Goal: Transaction & Acquisition: Purchase product/service

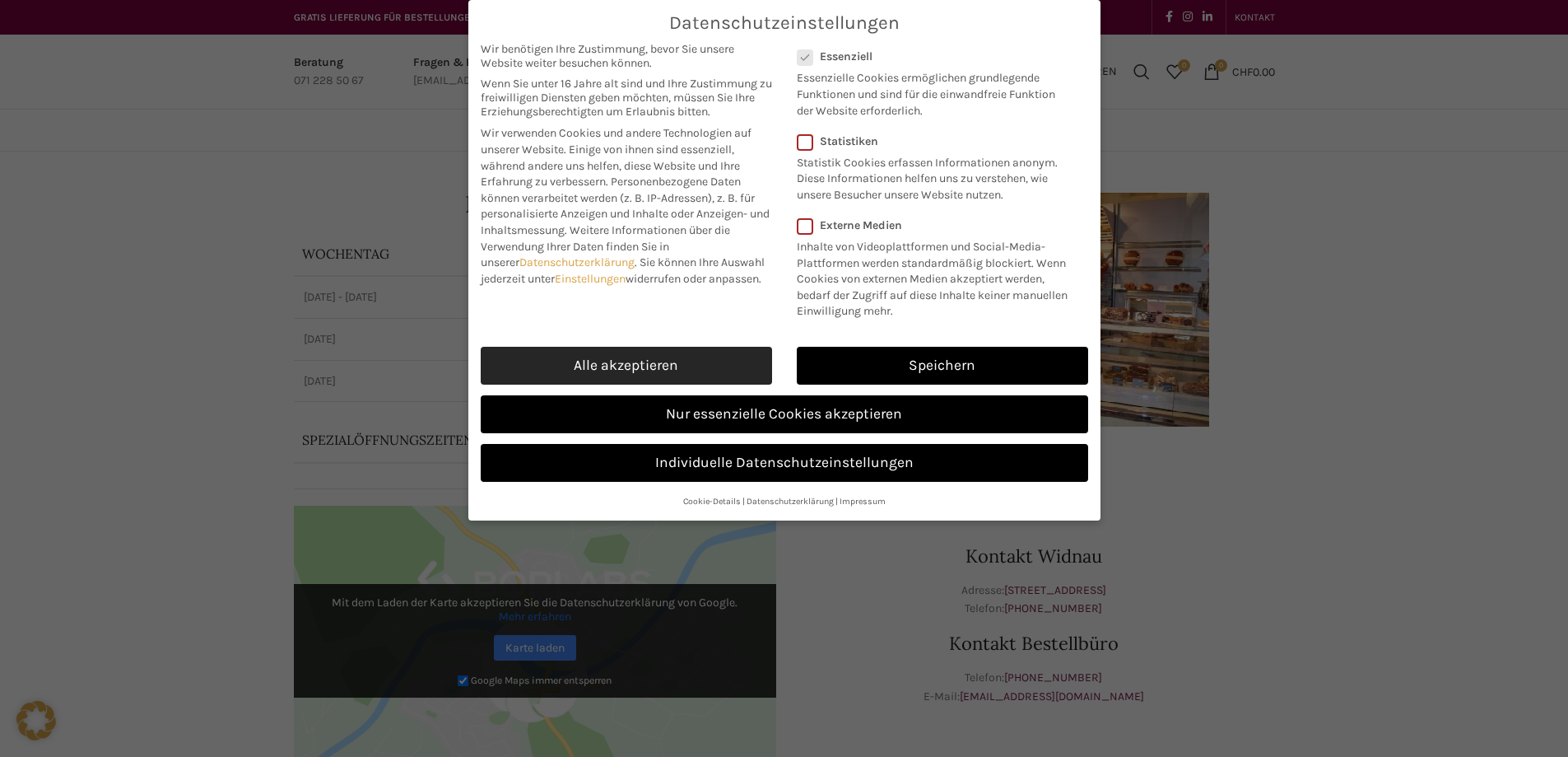
click at [676, 367] on link "Alle akzeptieren" at bounding box center [626, 365] width 291 height 38
checkbox input "true"
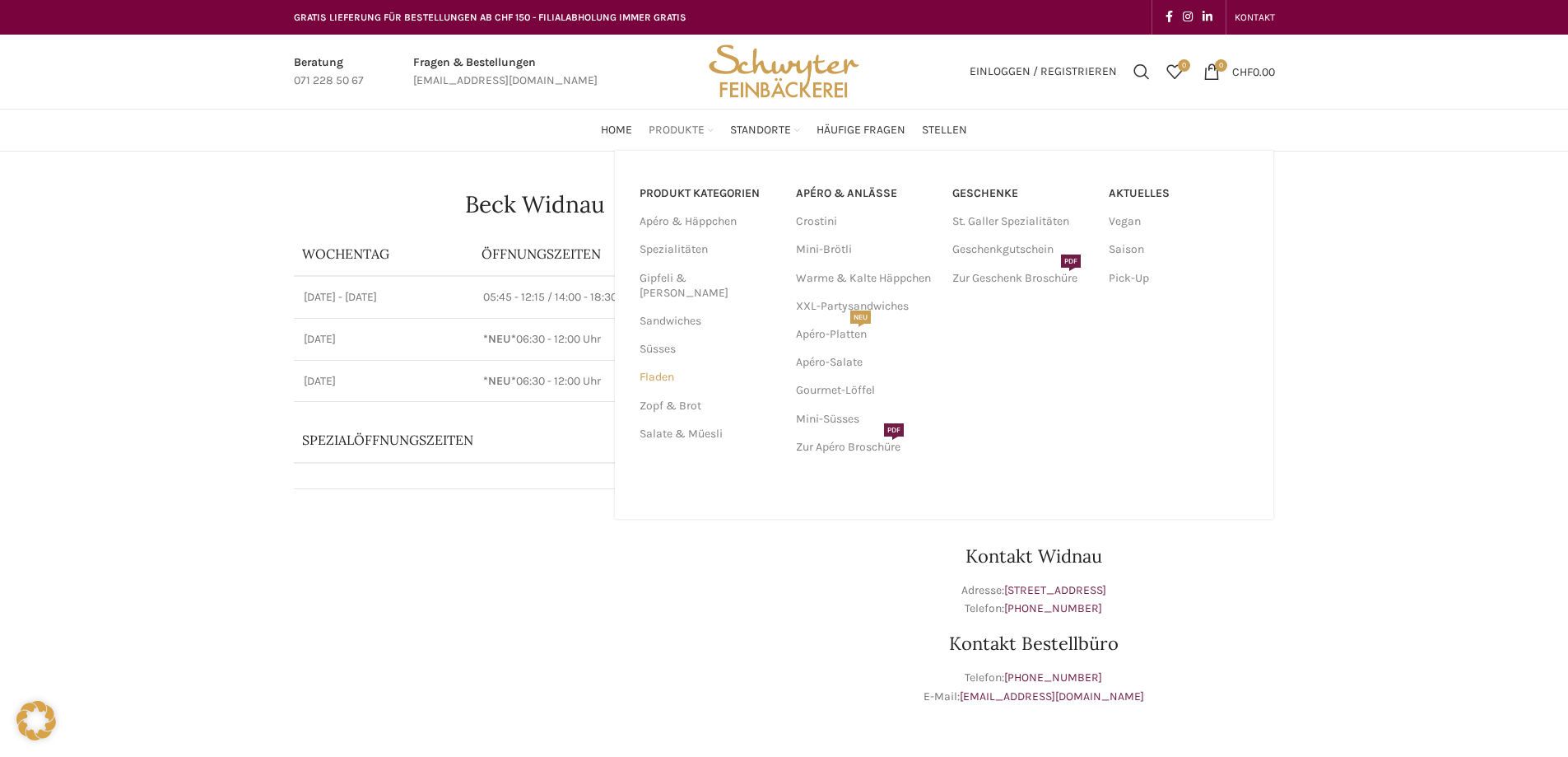
click at [663, 366] on link "Fladen" at bounding box center [708, 377] width 137 height 28
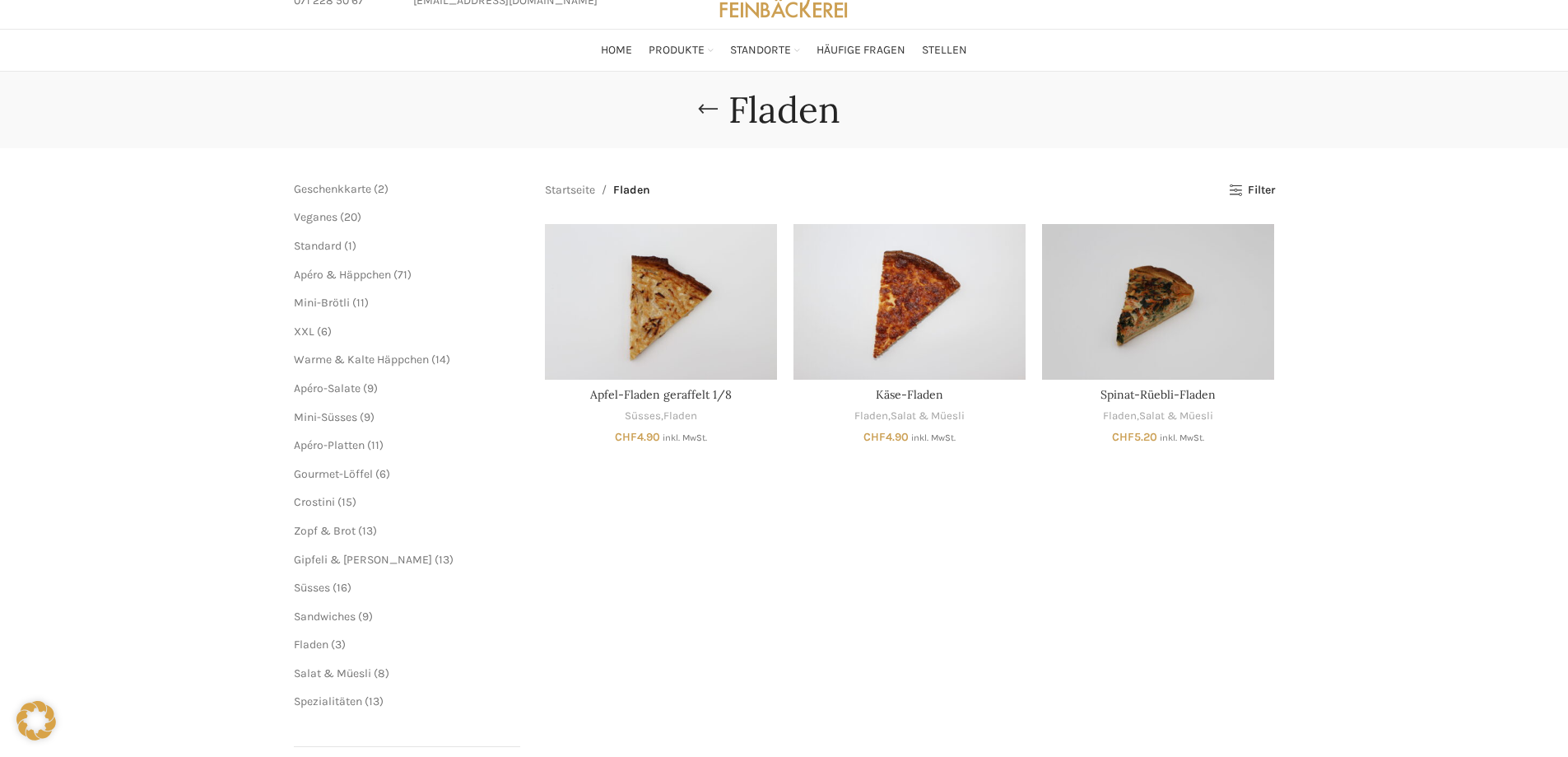
scroll to position [81, 0]
click at [337, 524] on span "Zopf & Brot" at bounding box center [325, 530] width 62 height 14
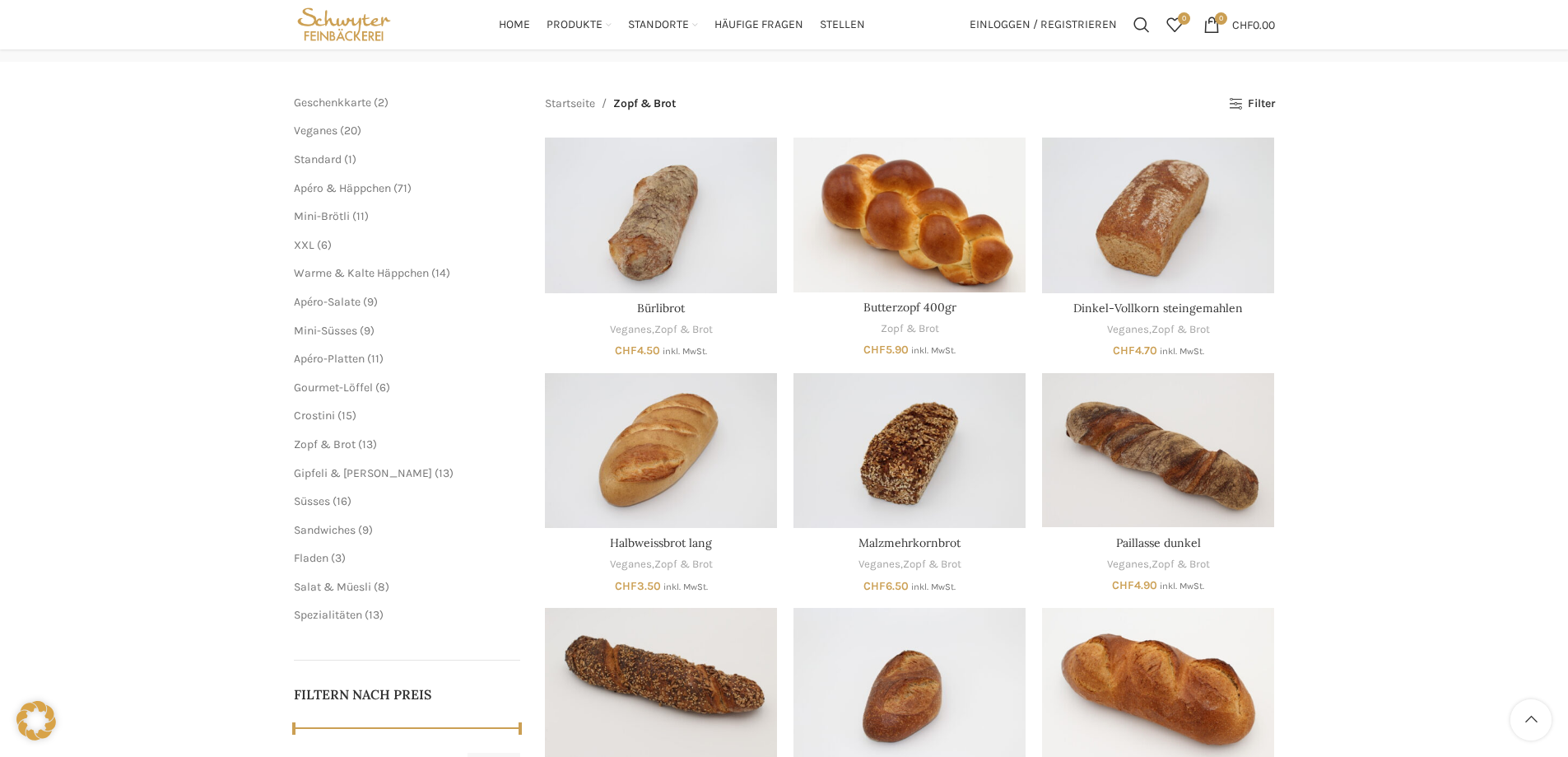
scroll to position [166, 0]
click at [349, 355] on span "Apéro-Platten" at bounding box center [329, 360] width 71 height 14
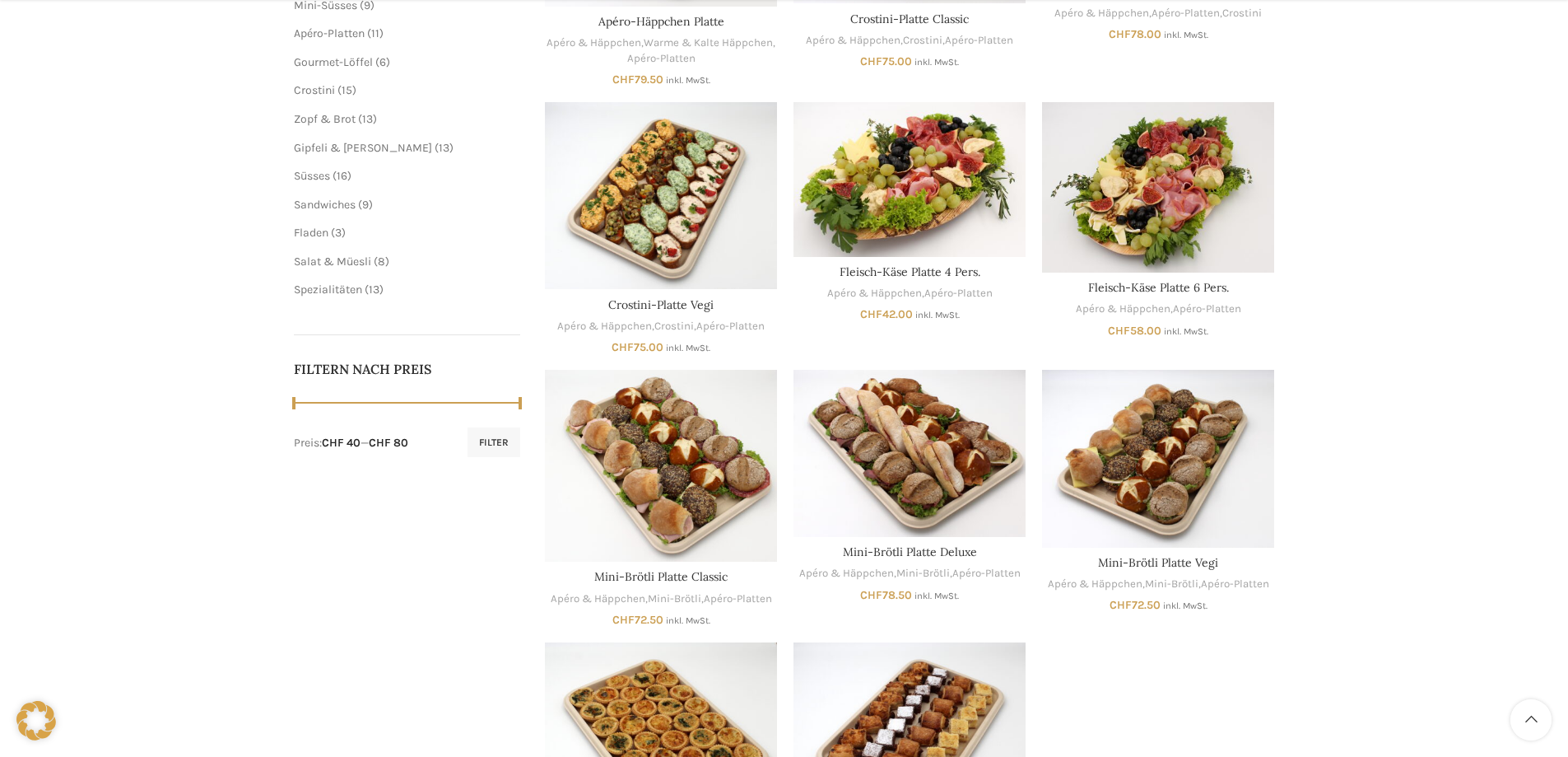
scroll to position [492, 0]
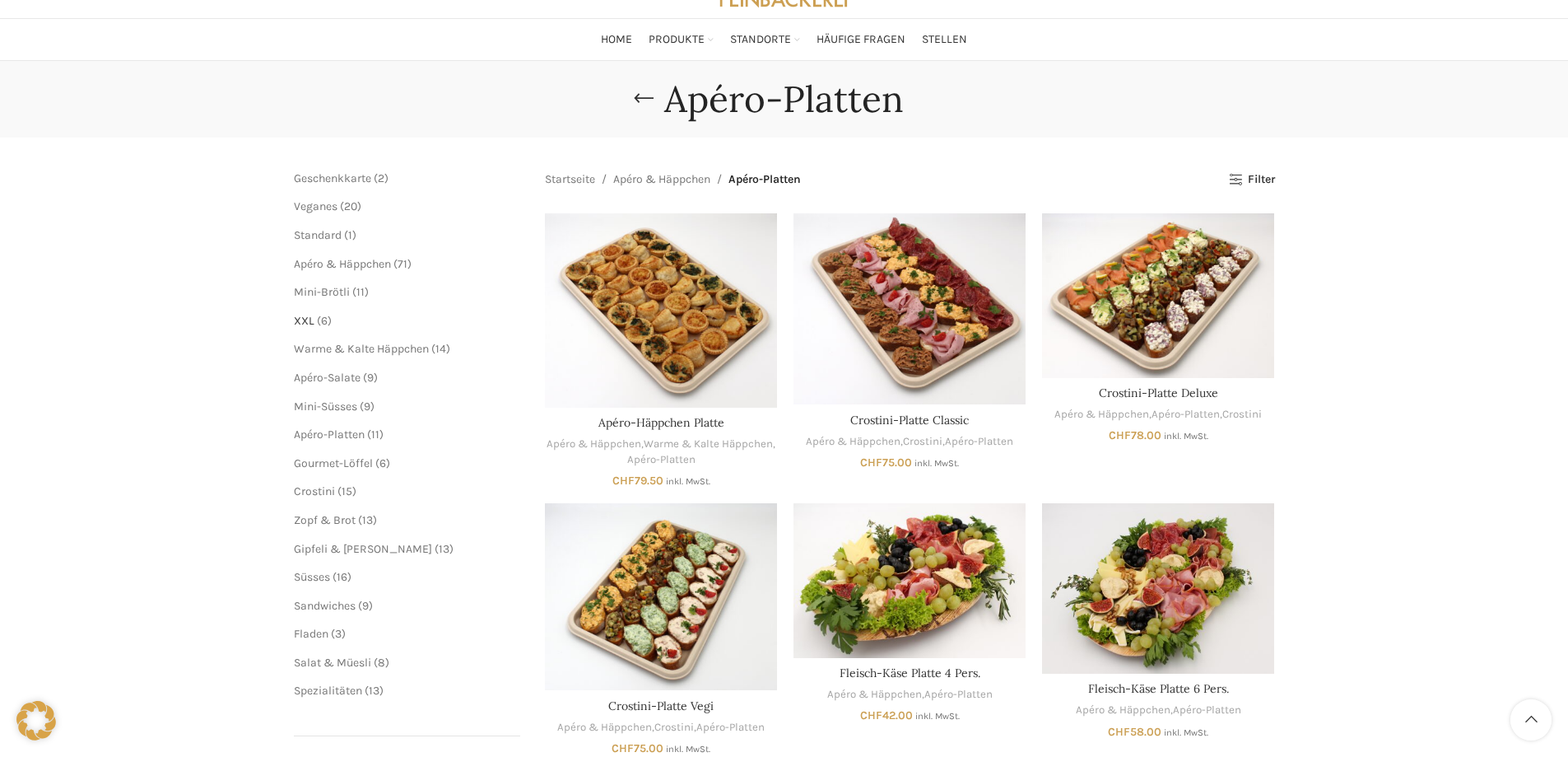
click at [311, 315] on span "XXL" at bounding box center [304, 321] width 21 height 14
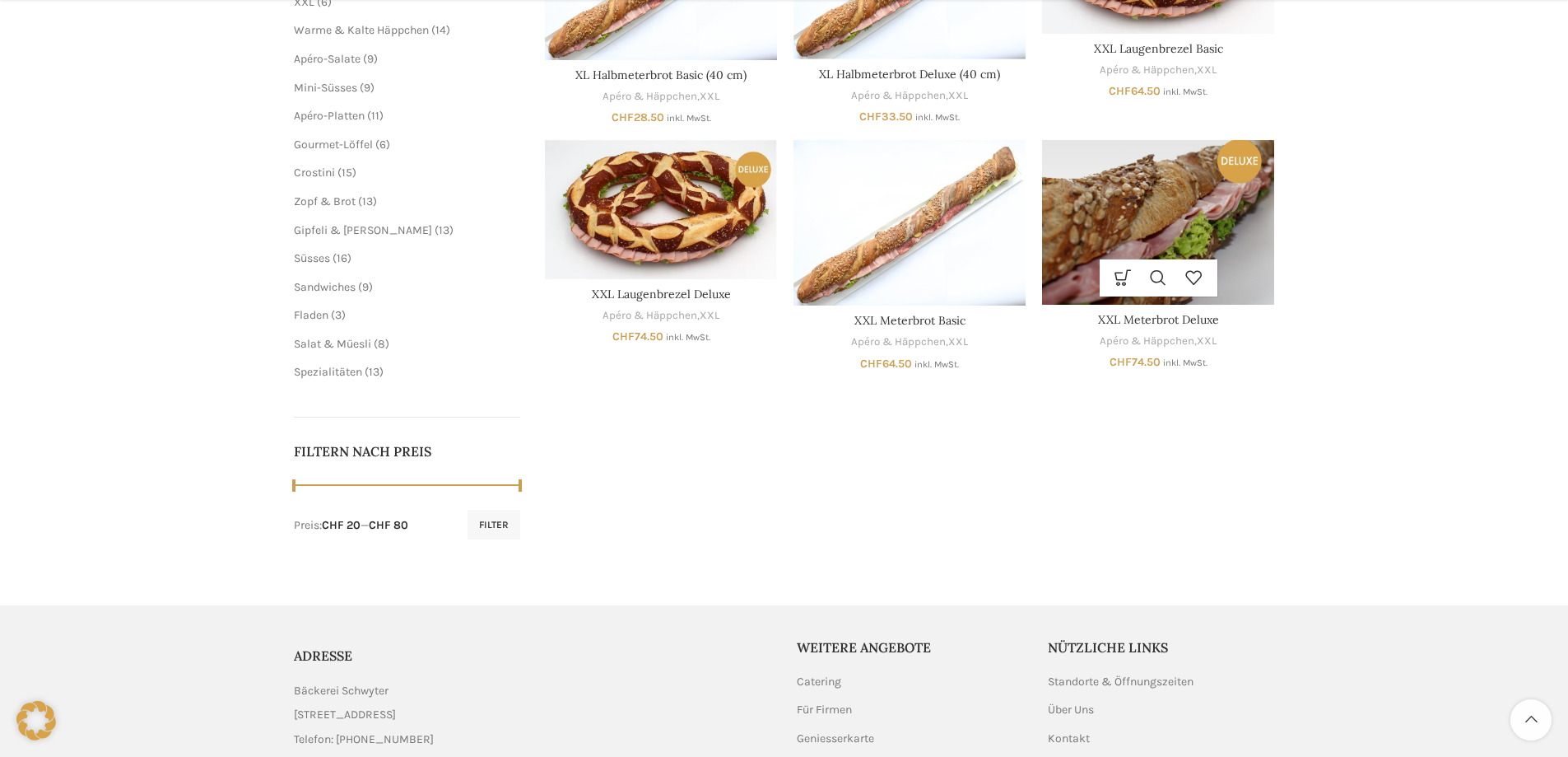
scroll to position [410, 0]
click at [1209, 180] on img "XXL Meterbrot Deluxe" at bounding box center [1159, 221] width 232 height 164
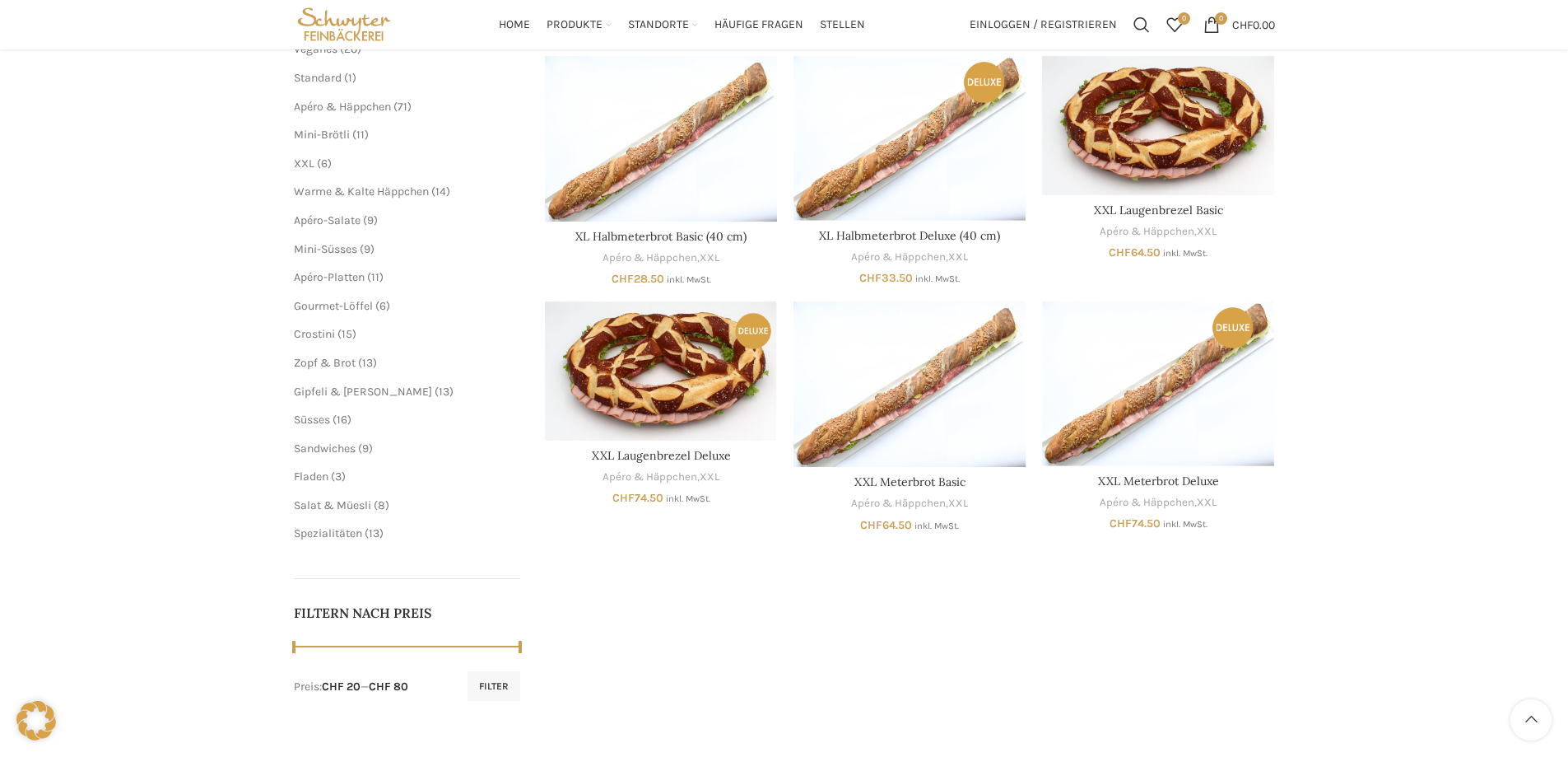
scroll to position [248, 0]
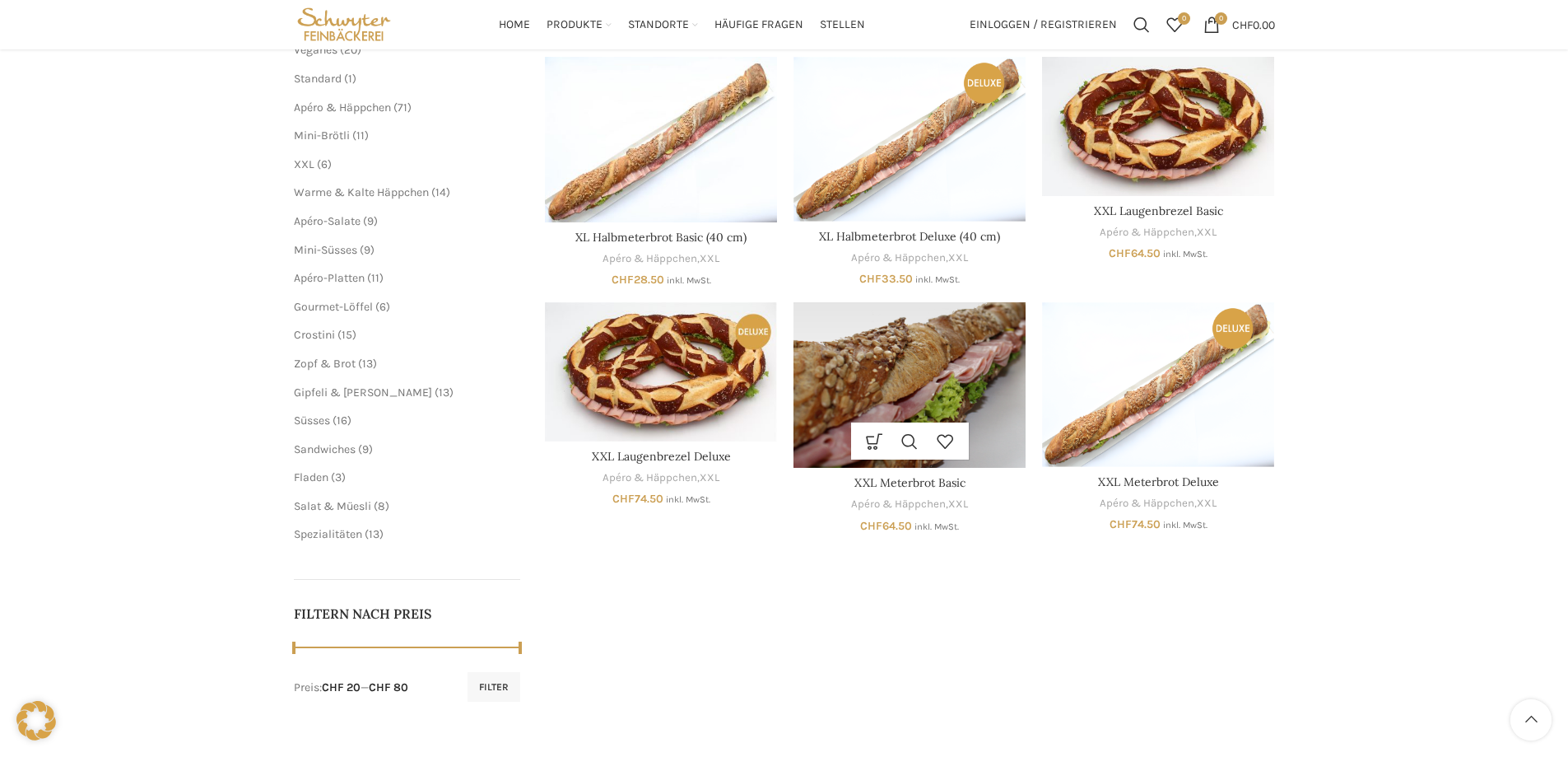
click at [930, 368] on img "XXL Meterbrot Basic" at bounding box center [909, 385] width 232 height 166
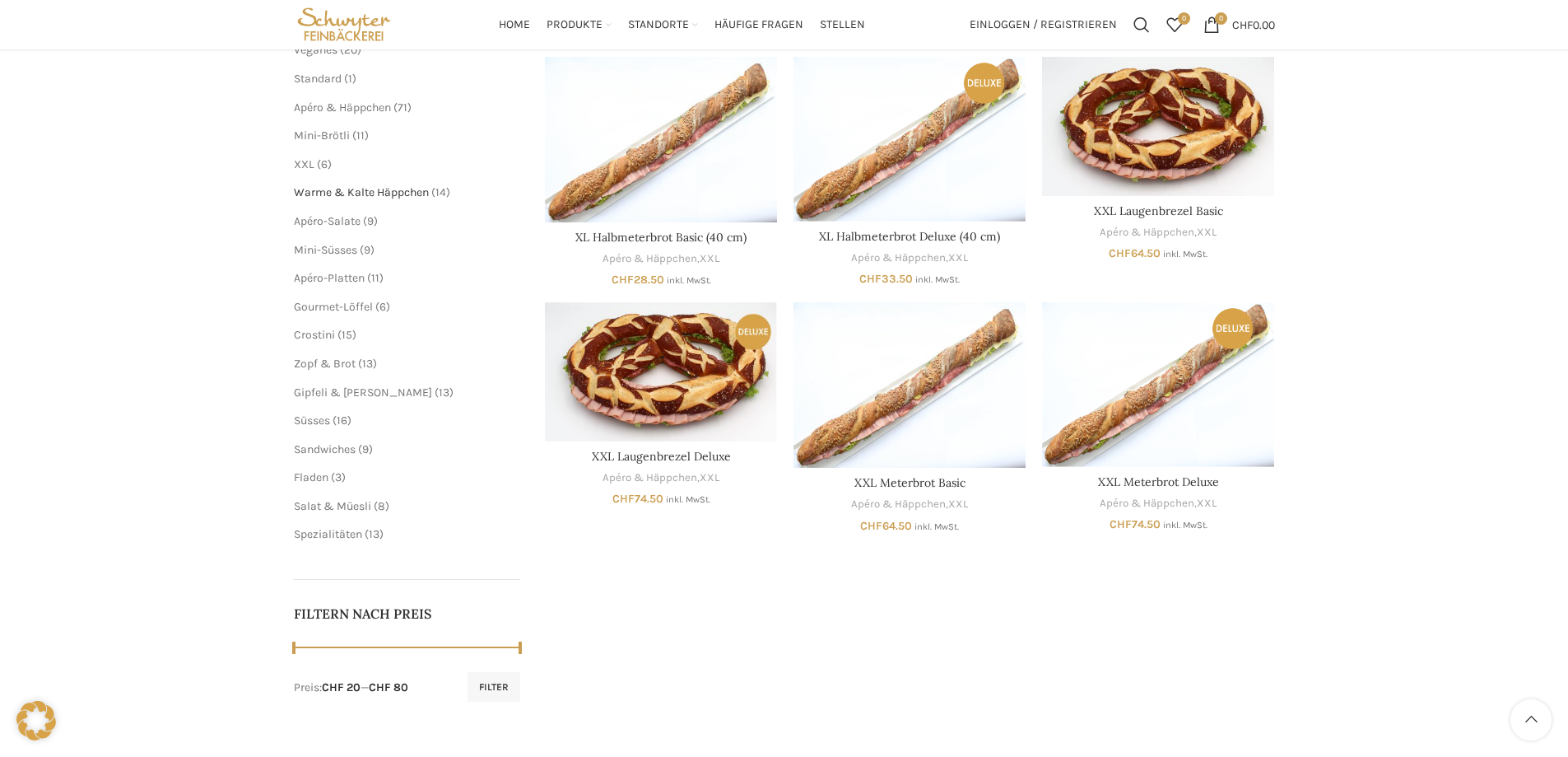
click at [348, 196] on span "Warme & Kalte Häppchen" at bounding box center [362, 193] width 135 height 14
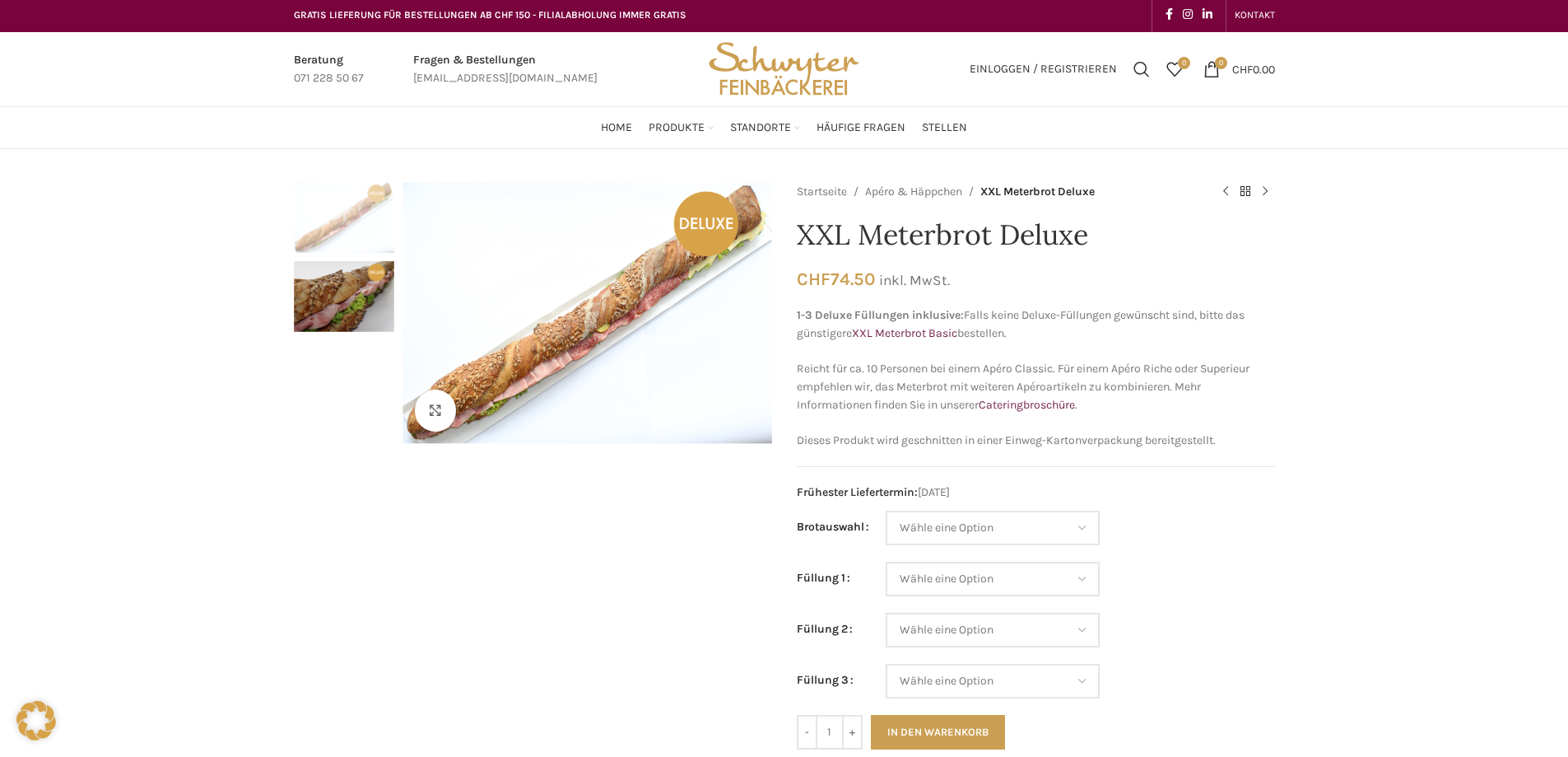
scroll to position [2, 0]
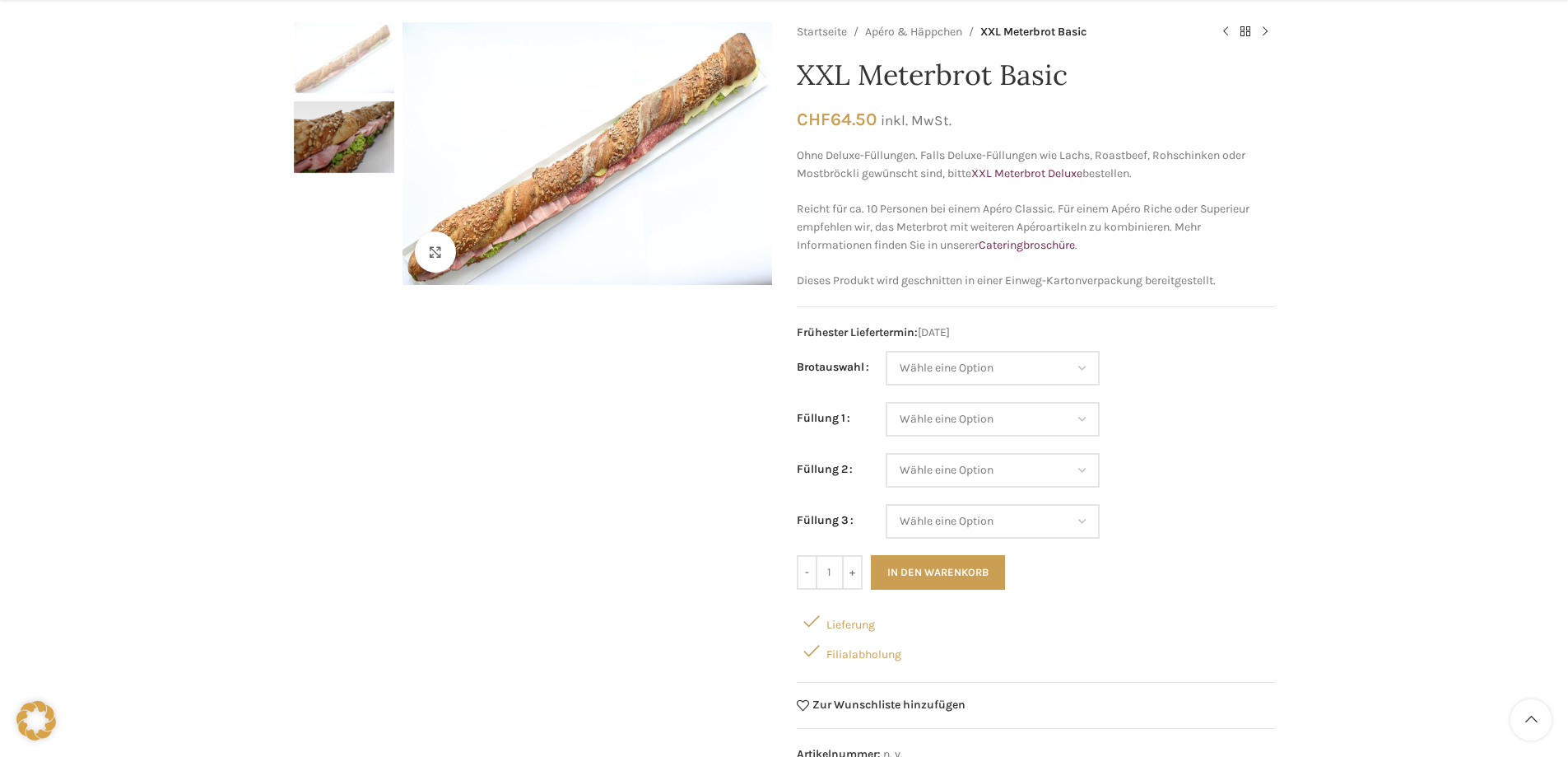
scroll to position [163, 0]
click at [1077, 365] on select "Wähle eine Option Baguette Paillasse dunkel Paillasse knusper (Bild) Laugenbagu…" at bounding box center [993, 367] width 214 height 34
select select "Laugenbaguette"
click at [886, 350] on select "Wähle eine Option Baguette Paillasse dunkel Paillasse knusper (Bild) Laugenbagu…" at bounding box center [993, 367] width 214 height 34
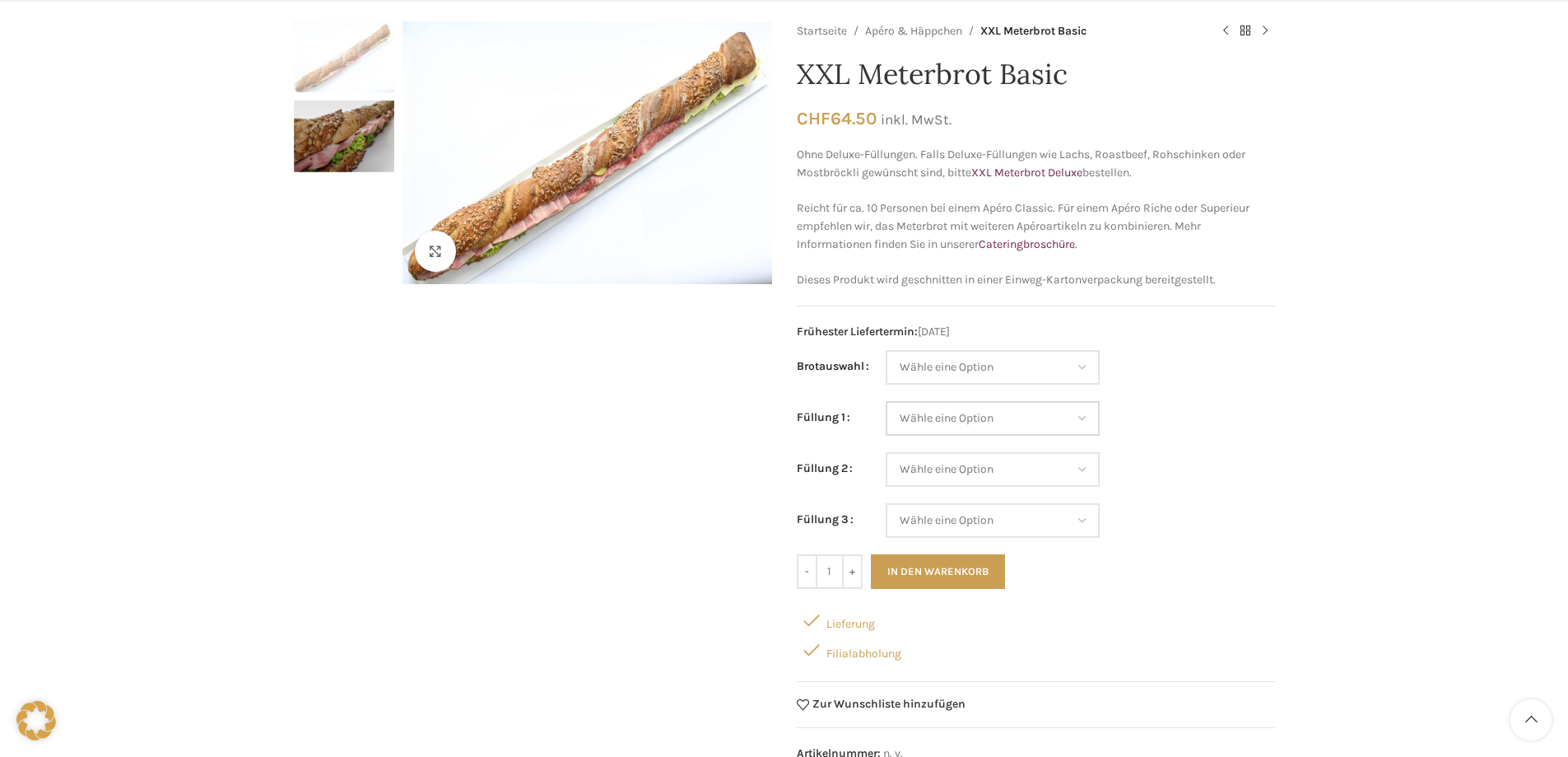
click at [1079, 419] on select "Wähle eine Option Salami Schinken Fleischkäse Trutenschinken Appenzellerkäse Gr…" at bounding box center [993, 419] width 214 height 34
click at [886, 401] on select "Wähle eine Option Salami Schinken Fleischkäse Trutenschinken Appenzellerkäse Gr…" at bounding box center [993, 419] width 214 height 34
select select "Fleischkäse"
click at [1080, 469] on select "Wähle eine Option Salami Schinken Fleischkäse Trutenschinken Appenzellerkäse Gr…" at bounding box center [993, 469] width 214 height 34
select select "Gruyère"
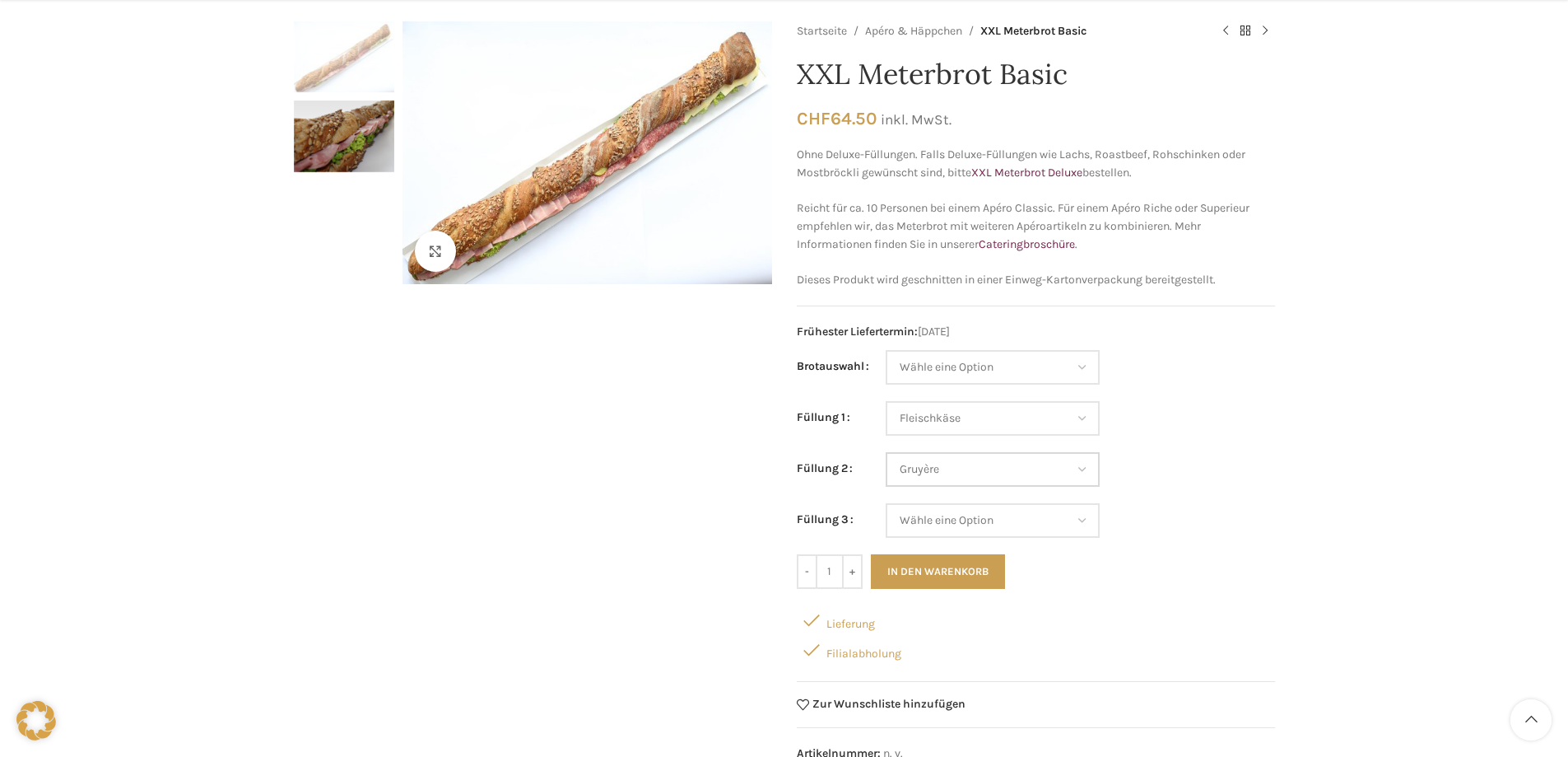
click at [886, 452] on select "Wähle eine Option Salami Schinken Fleischkäse Trutenschinken Appenzellerkäse Gr…" at bounding box center [993, 469] width 214 height 34
select select "Fleischkäse"
click at [1073, 464] on select "Wähle eine Option Salami Schinken Fleischkäse Trutenschinken Appenzellerkäse Gr…" at bounding box center [993, 468] width 214 height 34
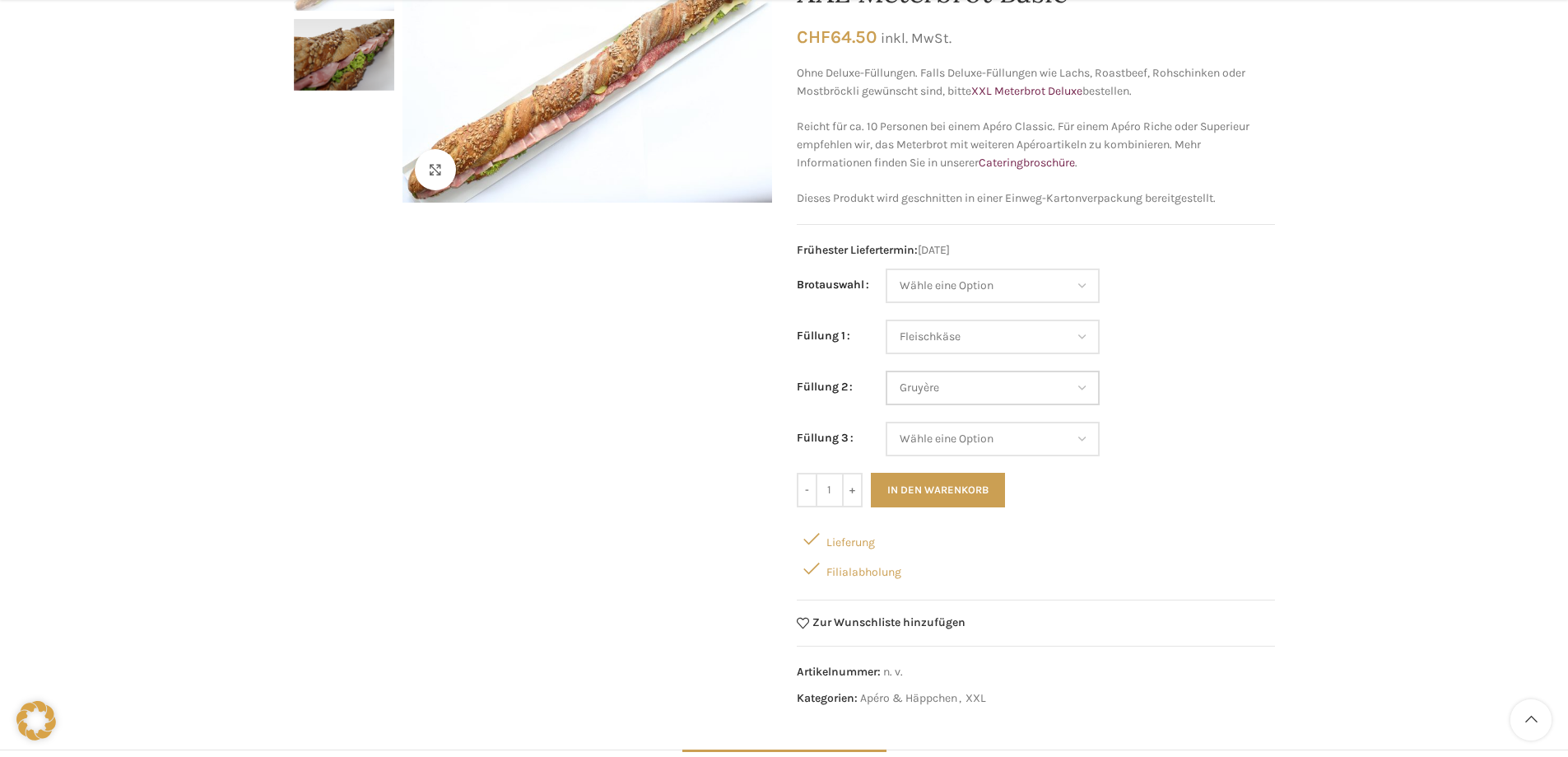
scroll to position [246, 0]
click at [1077, 387] on select "Wähle eine Option Salami Schinken Fleischkäse Trutenschinken Appenzellerkäse Gr…" at bounding box center [993, 387] width 214 height 34
click at [1078, 383] on select "Wähle eine Option Salami Schinken Fleischkäse Trutenschinken Appenzellerkäse Gr…" at bounding box center [993, 387] width 214 height 34
select select "Thonmasse"
click at [886, 370] on select "Wähle eine Option Salami Schinken Fleischkäse Trutenschinken Appenzellerkäse Gr…" at bounding box center [993, 387] width 214 height 34
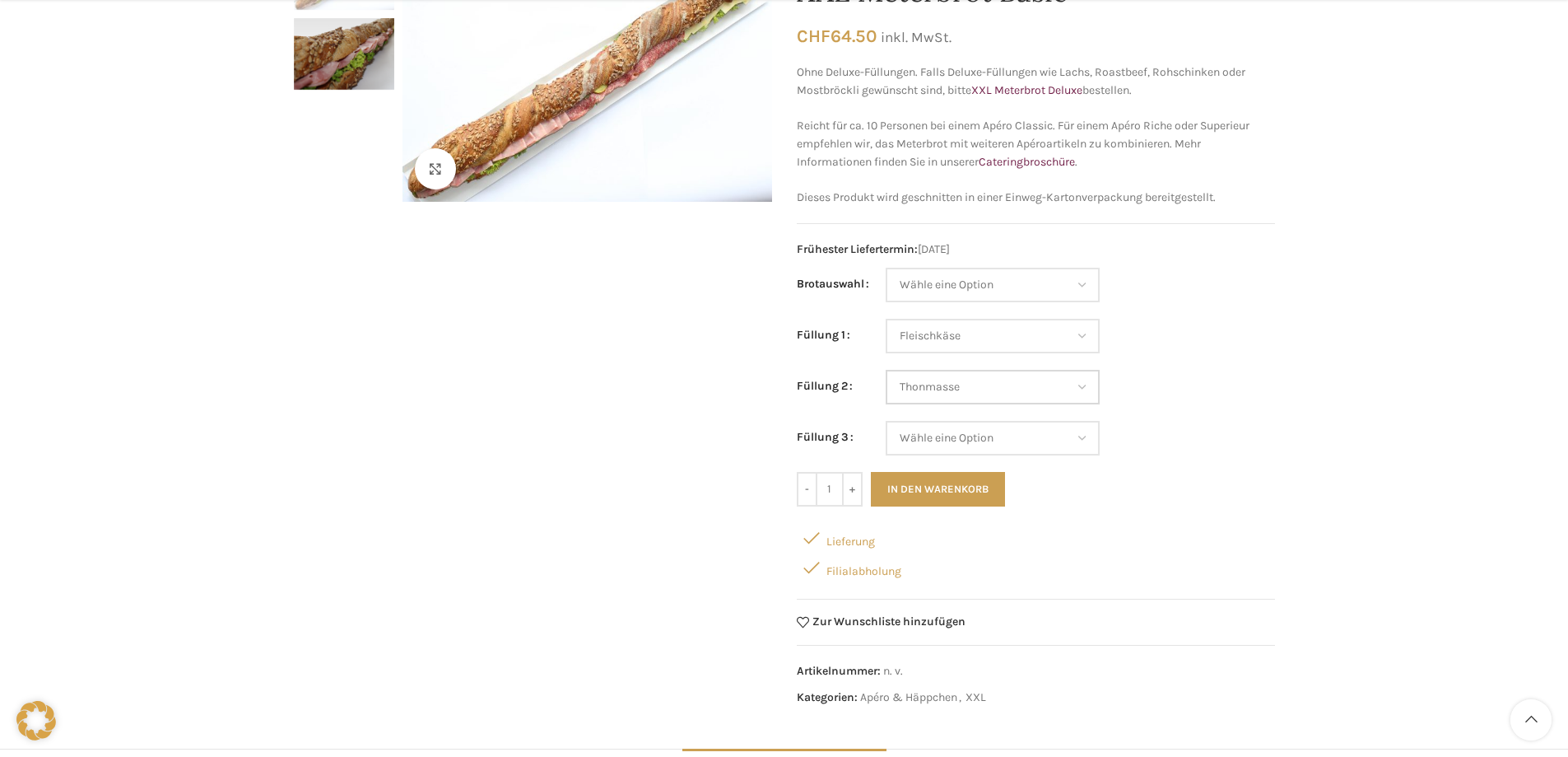
select select "Fleischkäse"
select select "Thonmasse"
click at [1078, 437] on select "Wähle eine Option Salami Schinken Fleischkäse Trutenschinken Appenzellerkäse Gr…" at bounding box center [993, 438] width 214 height 34
select select "Kräuterquark"
click at [886, 421] on select "Wähle eine Option Salami Schinken Fleischkäse Trutenschinken Appenzellerkäse Gr…" at bounding box center [993, 438] width 214 height 34
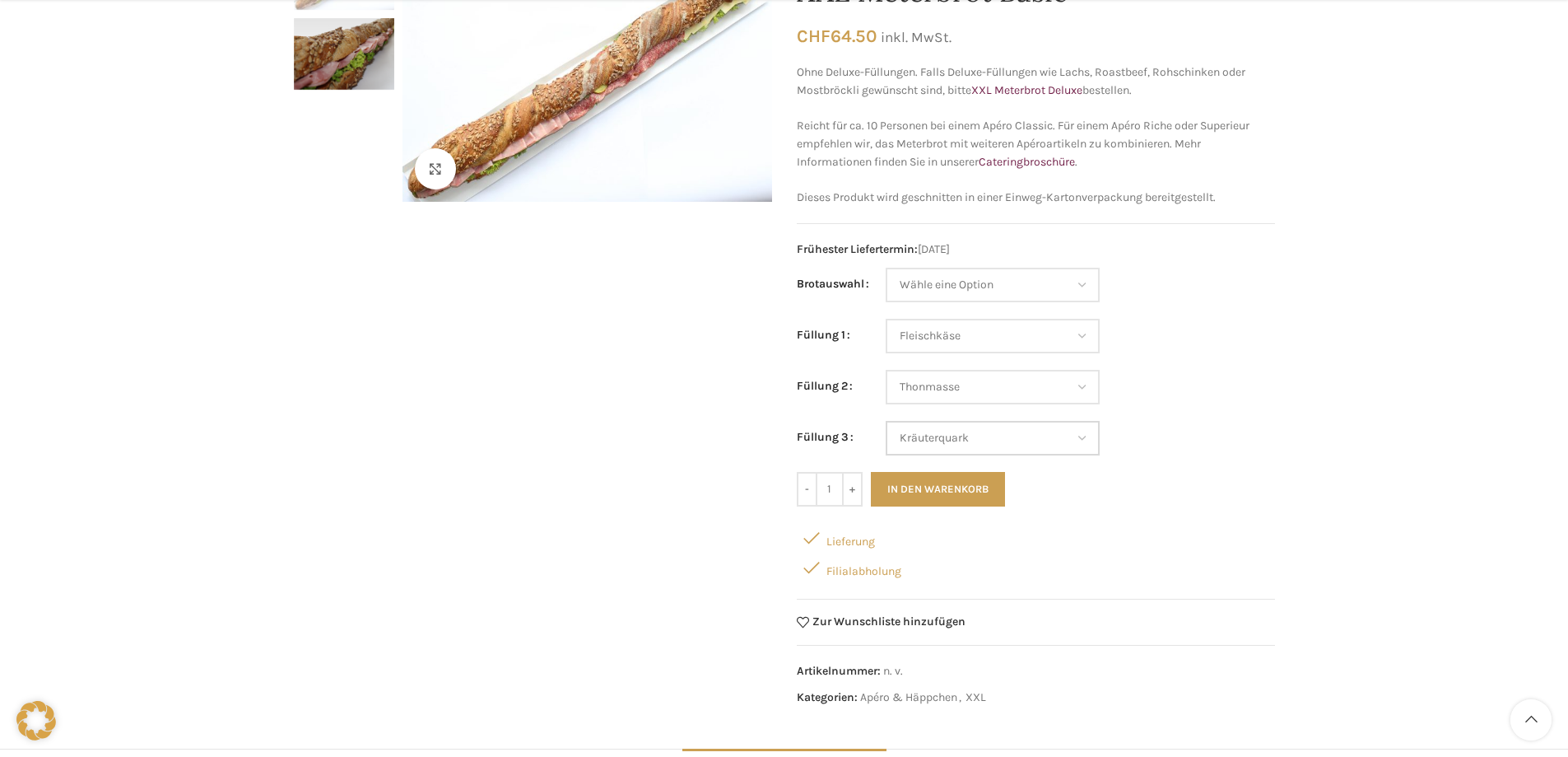
select select "Fleischkäse"
select select "Thonmasse"
select select "Kräuterquark"
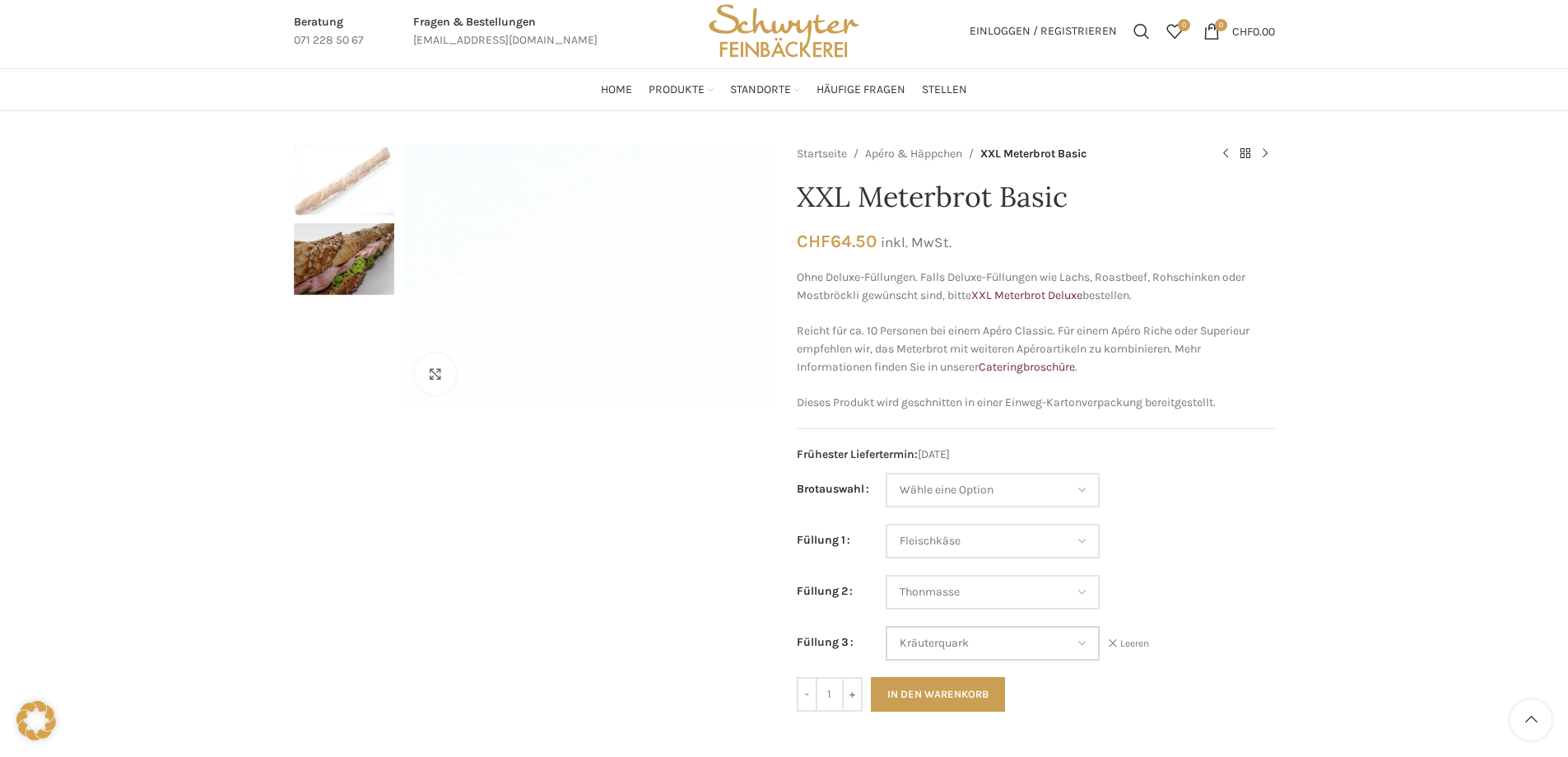
scroll to position [0, 0]
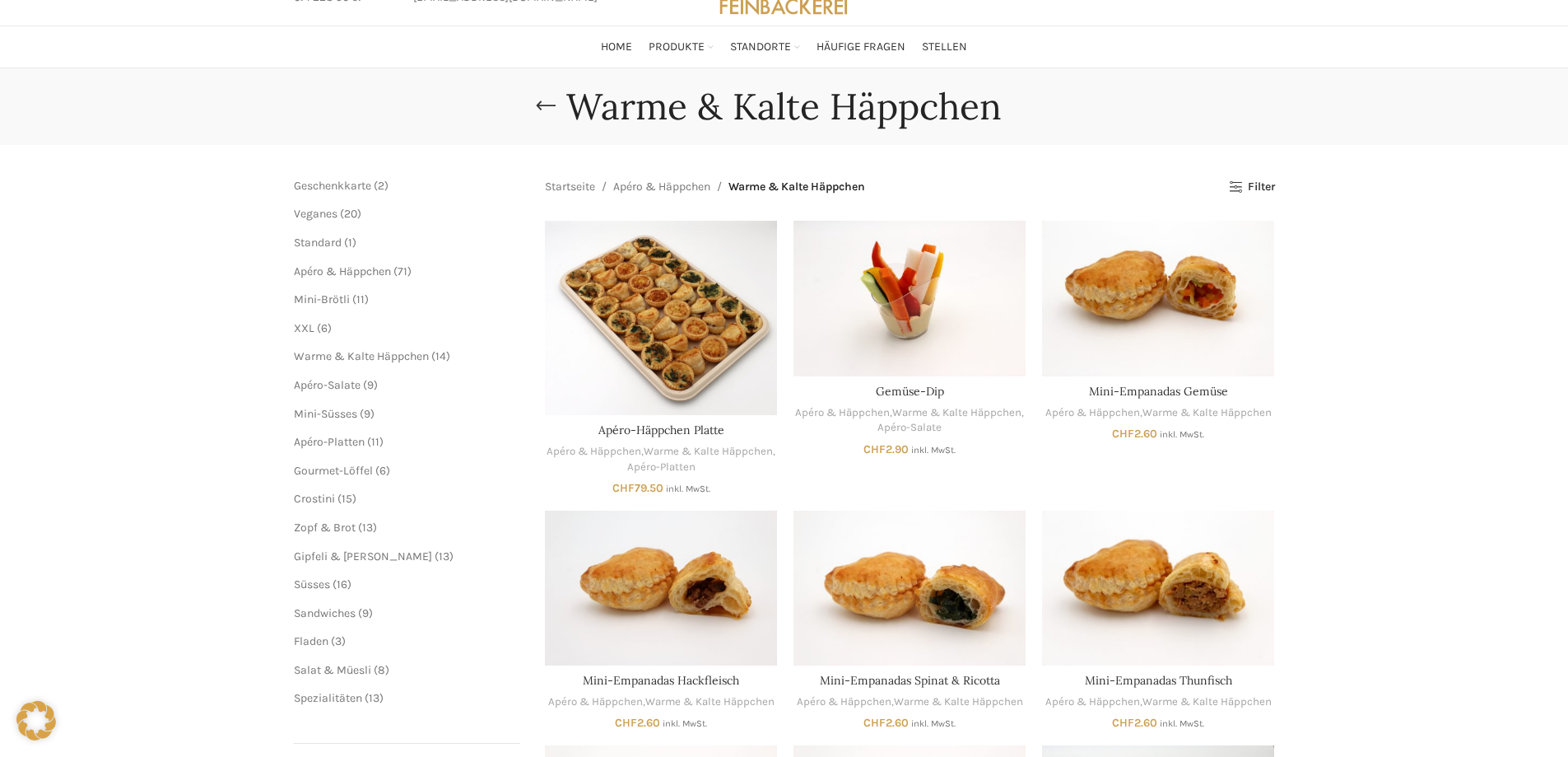
scroll to position [83, 0]
click at [320, 213] on span "Veganes" at bounding box center [316, 215] width 44 height 14
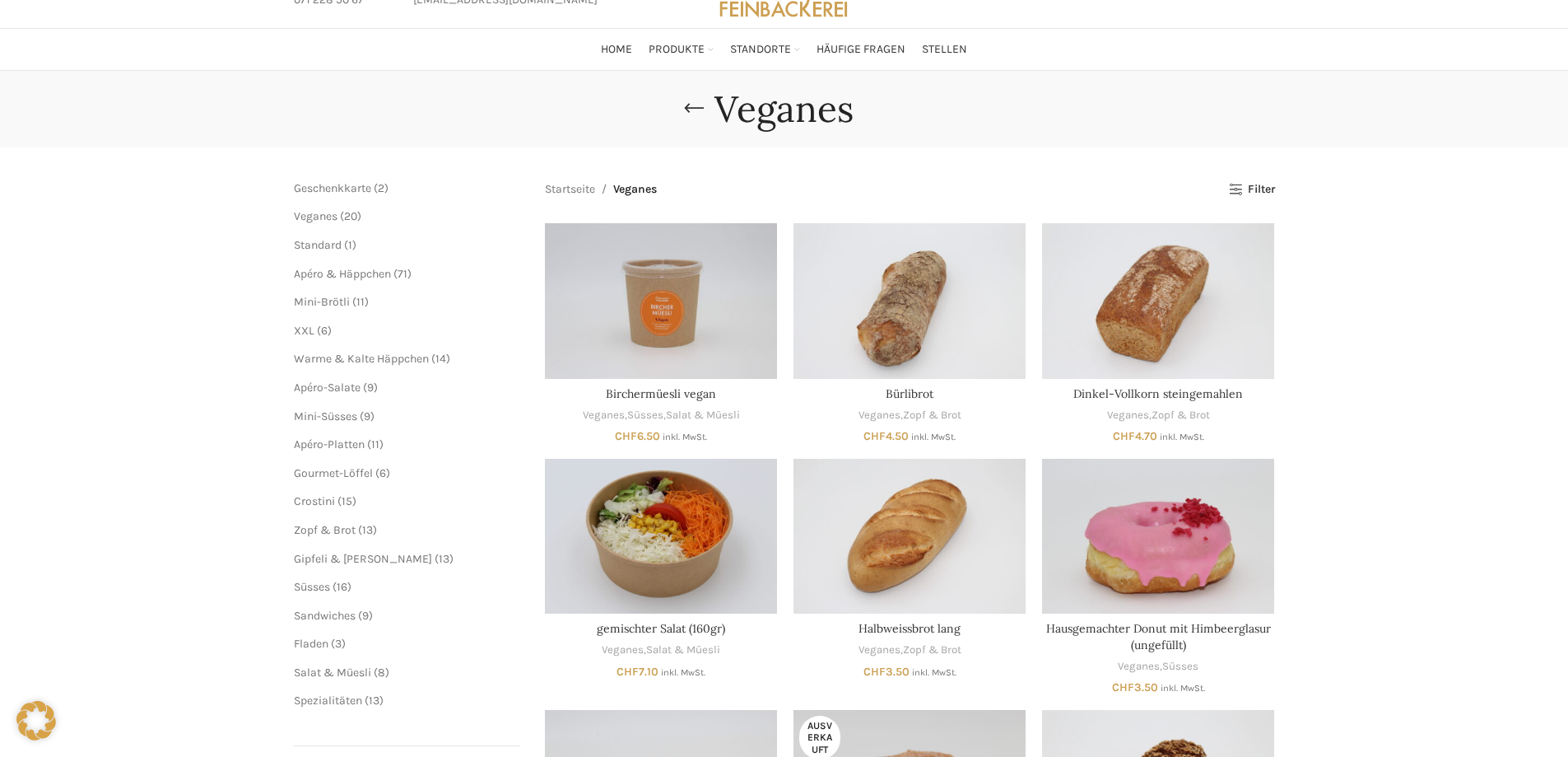
scroll to position [82, 0]
click at [339, 672] on span "Salat & Müesli" at bounding box center [333, 672] width 77 height 14
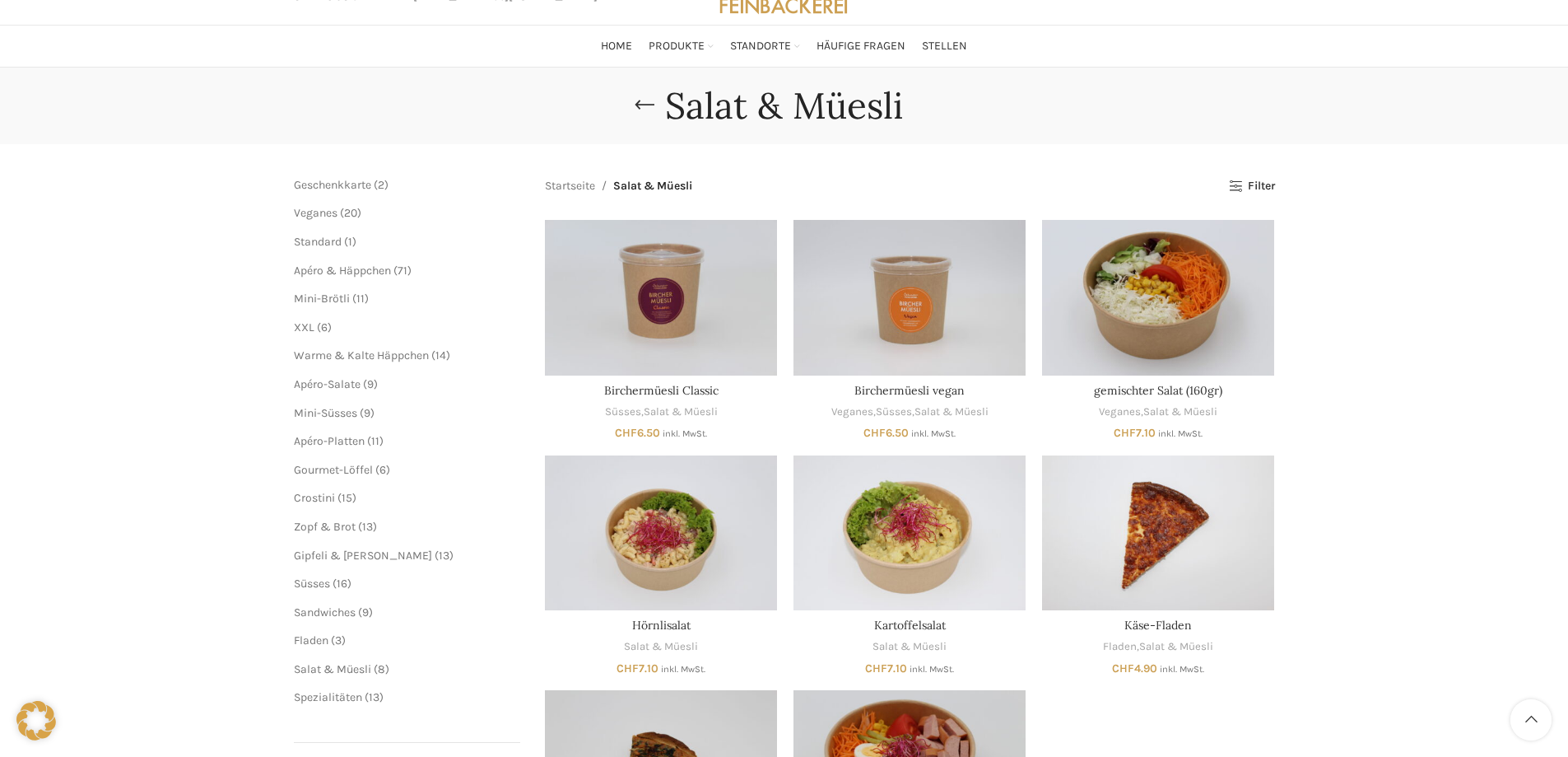
scroll to position [83, 0]
